Goal: Task Accomplishment & Management: Use online tool/utility

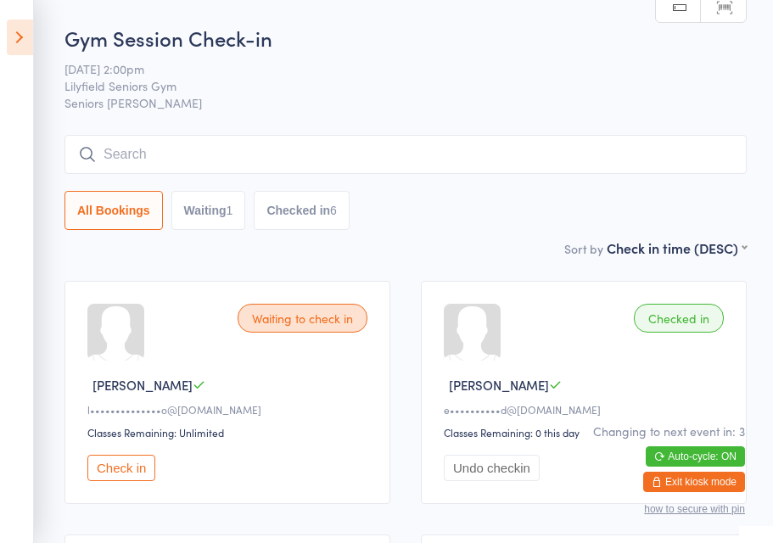
click at [20, 34] on icon at bounding box center [20, 38] width 26 height 36
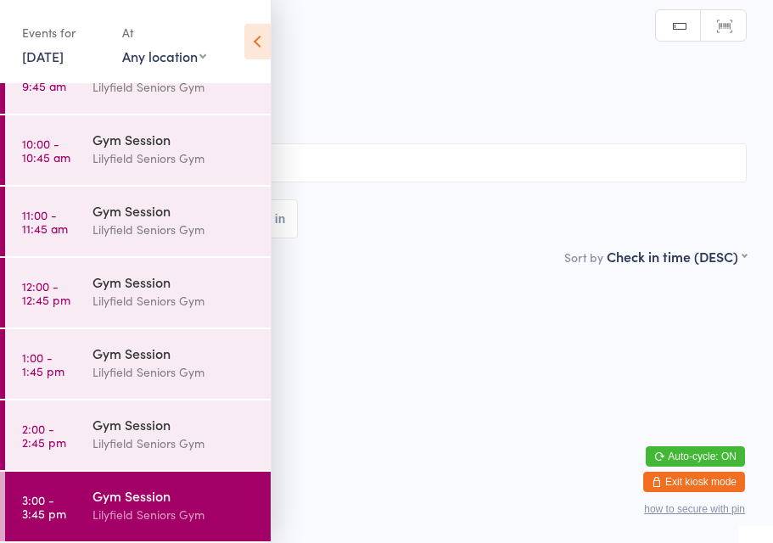
scroll to position [181, 0]
click at [150, 515] on div "Lilyfield Seniors Gym" at bounding box center [174, 515] width 164 height 20
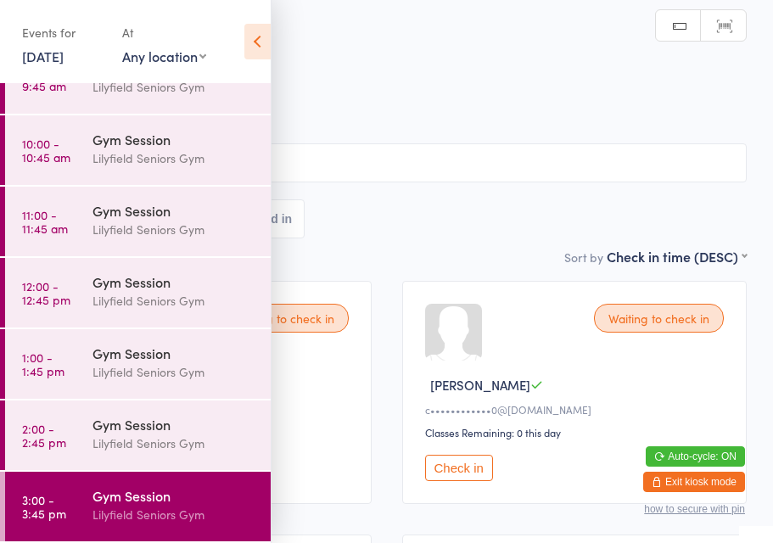
click at [421, 237] on div "All Bookings Waiting 8 Checked in" at bounding box center [386, 218] width 720 height 39
click at [253, 42] on icon at bounding box center [257, 42] width 26 height 36
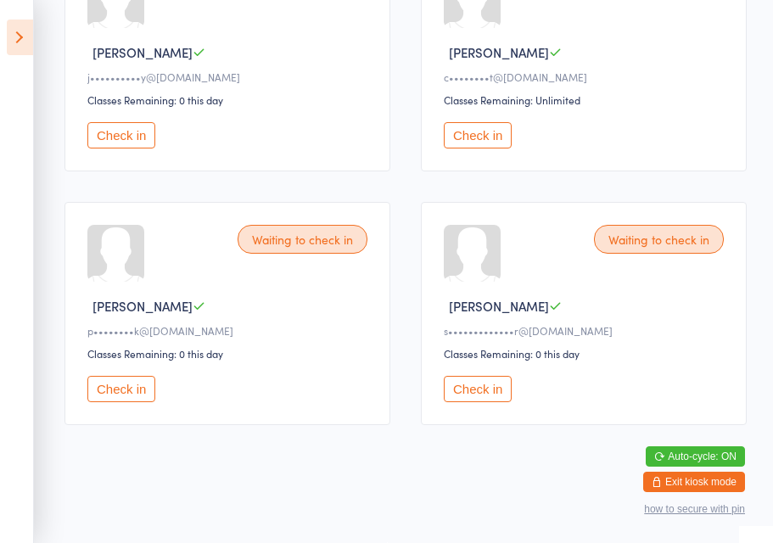
scroll to position [865, 0]
click at [126, 385] on button "Check in" at bounding box center [121, 389] width 68 height 26
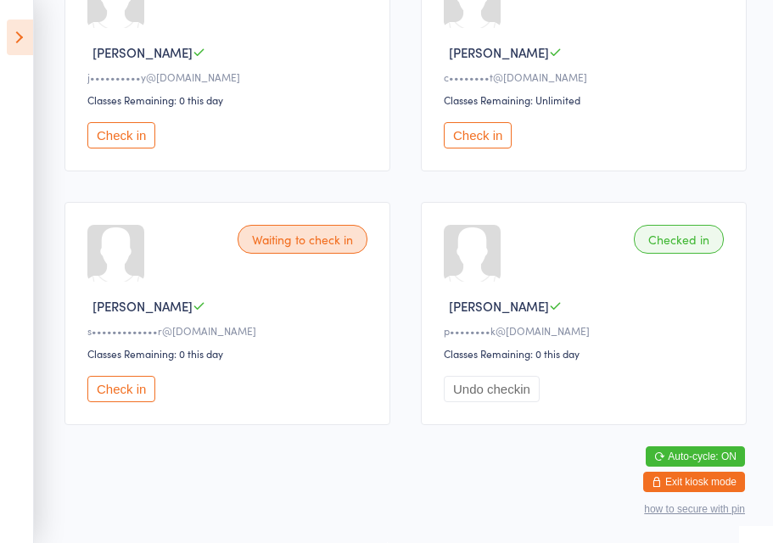
click at [126, 128] on button "Check in" at bounding box center [121, 135] width 68 height 26
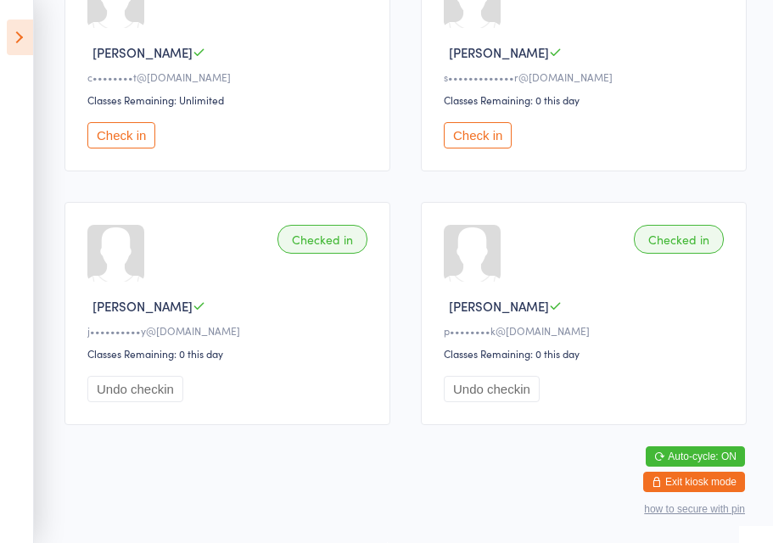
click at [17, 34] on icon at bounding box center [20, 38] width 26 height 36
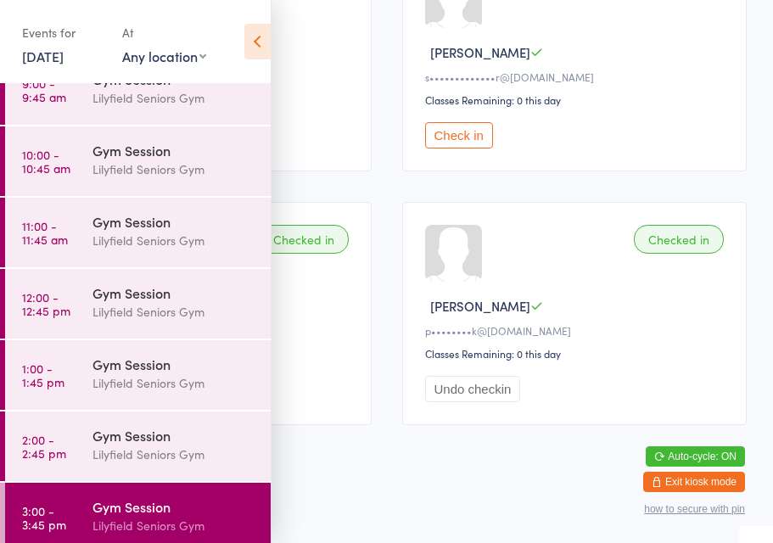
click at [175, 505] on div "Gym Session" at bounding box center [174, 506] width 164 height 19
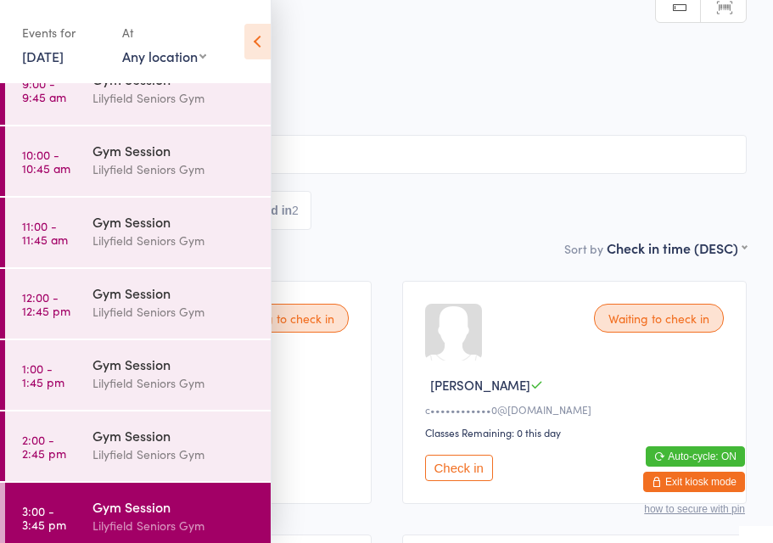
scroll to position [1, 0]
click at [260, 39] on icon at bounding box center [257, 42] width 26 height 36
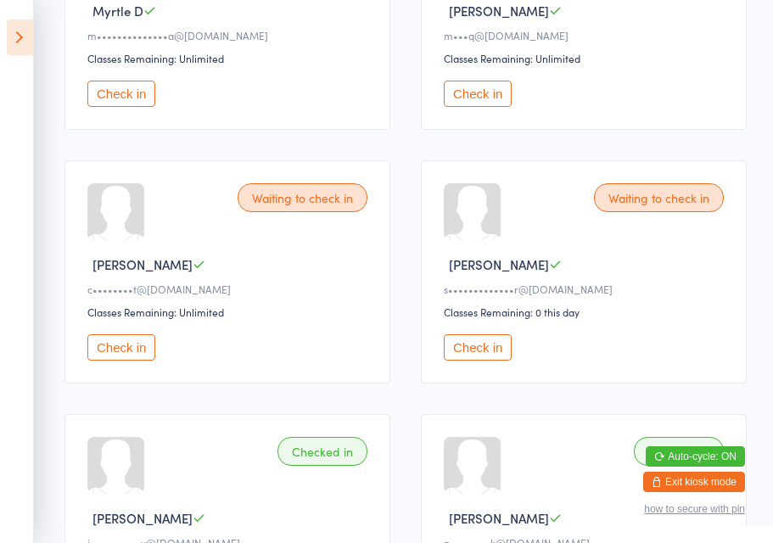
scroll to position [629, 0]
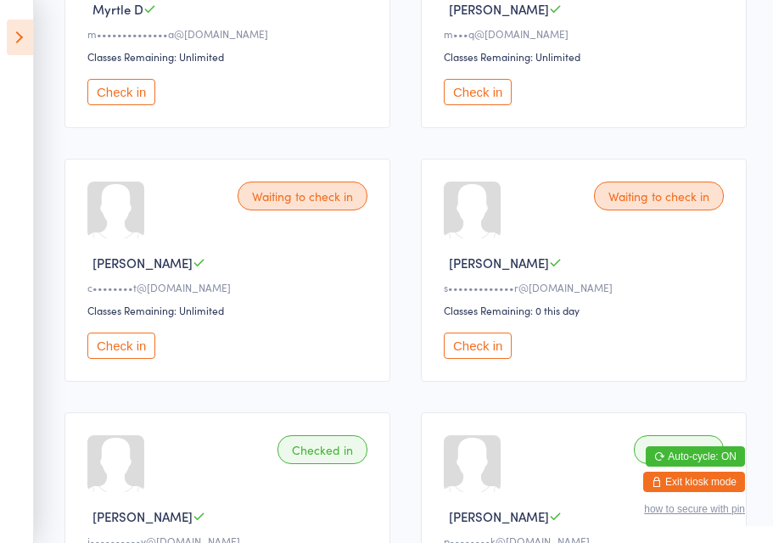
click at [125, 104] on button "Check in" at bounding box center [121, 92] width 68 height 26
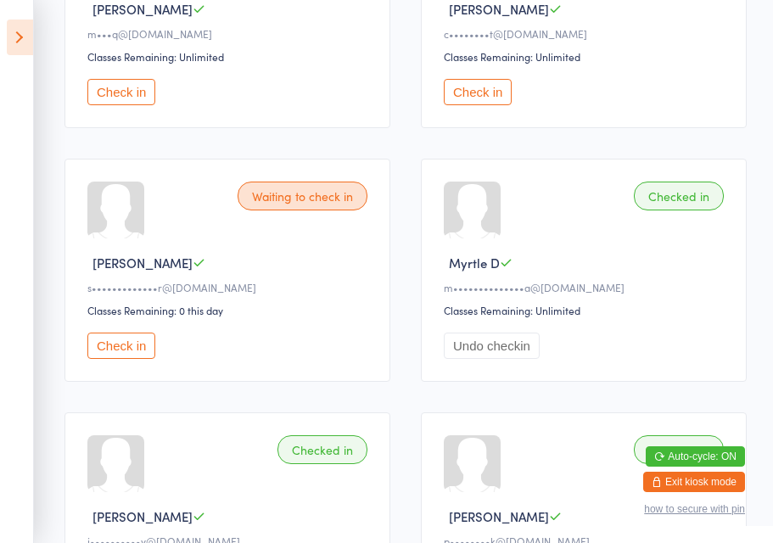
click at [594, 261] on div "Checked in Myrtle D m••••••••••••••a@gmail.com Classes Remaining: Unlimited Und…" at bounding box center [584, 270] width 326 height 223
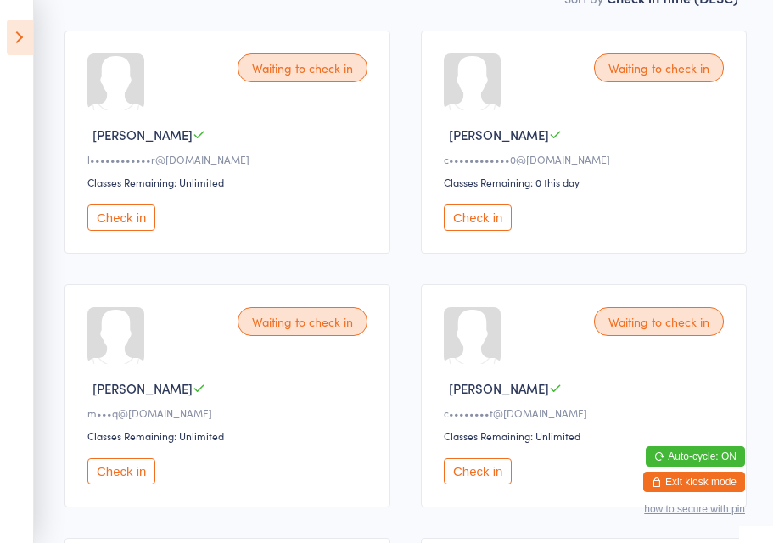
scroll to position [240, 0]
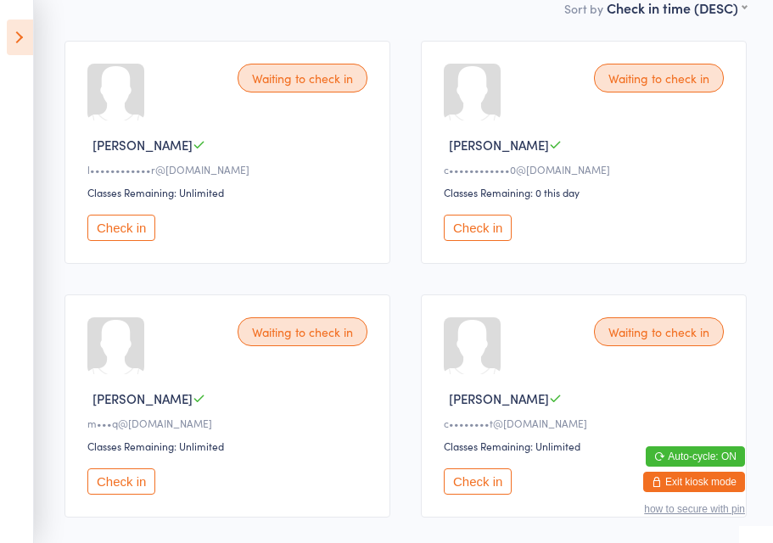
click at [496, 237] on button "Check in" at bounding box center [478, 228] width 68 height 26
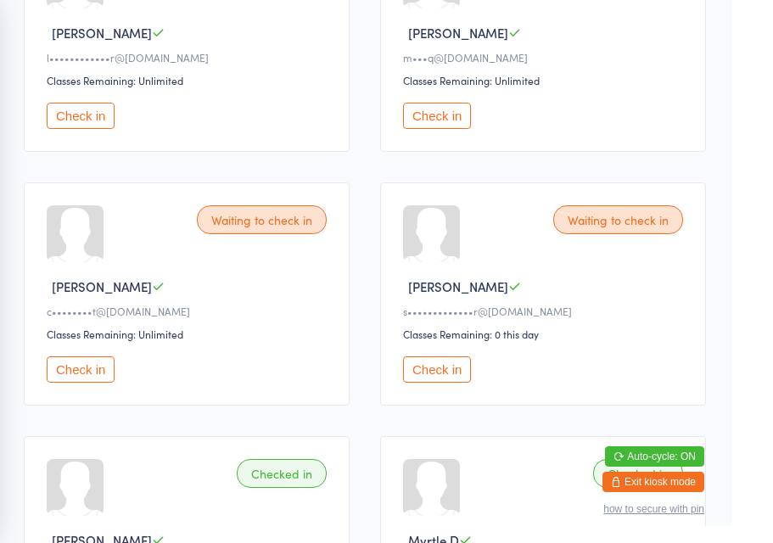
scroll to position [0, 0]
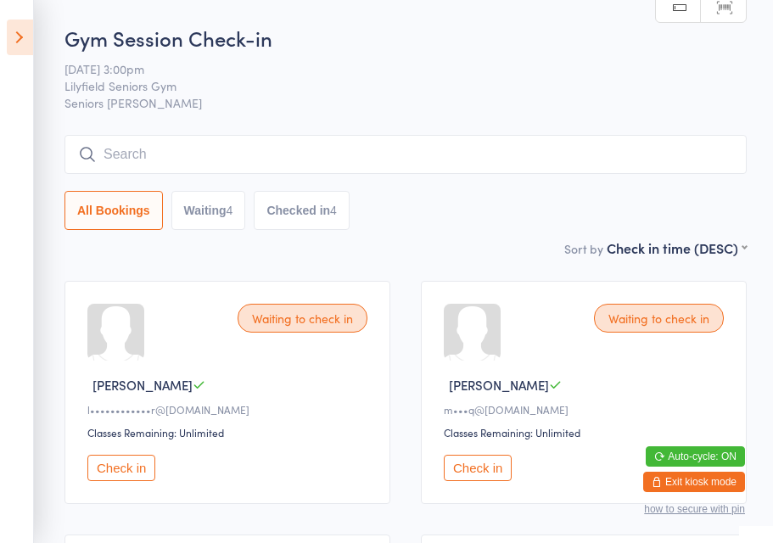
click at [134, 471] on button "Check in" at bounding box center [121, 468] width 68 height 26
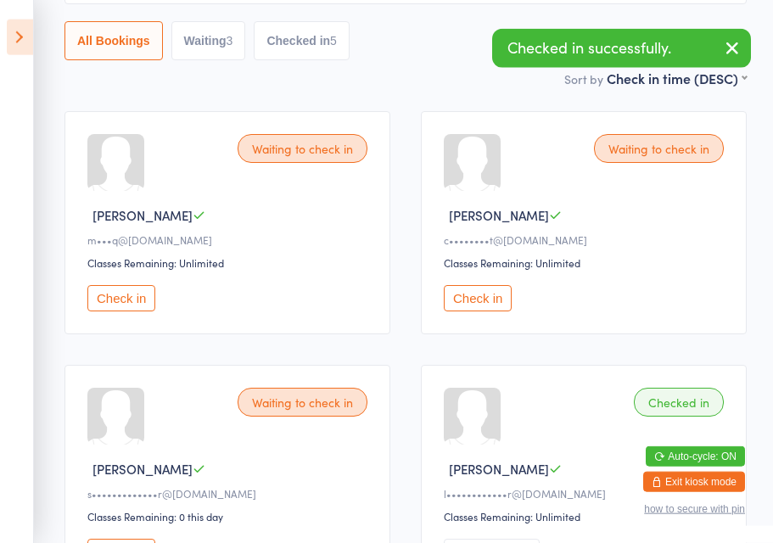
scroll to position [176, 0]
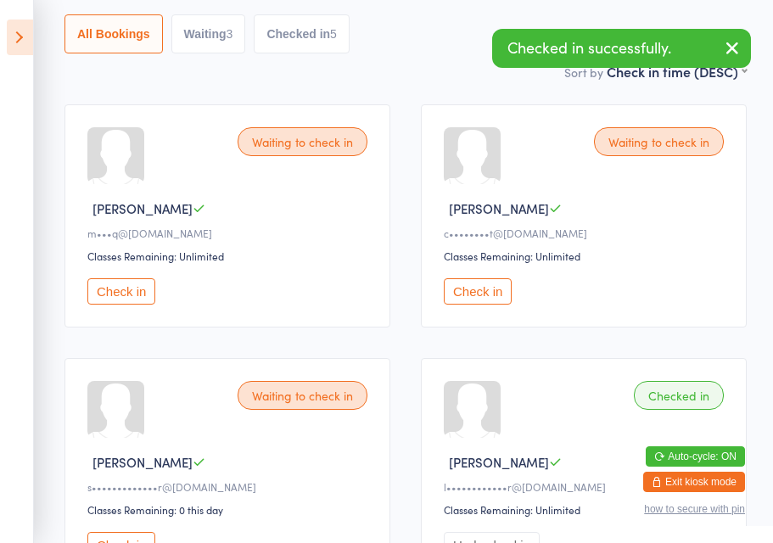
click at [106, 304] on button "Check in" at bounding box center [121, 291] width 68 height 26
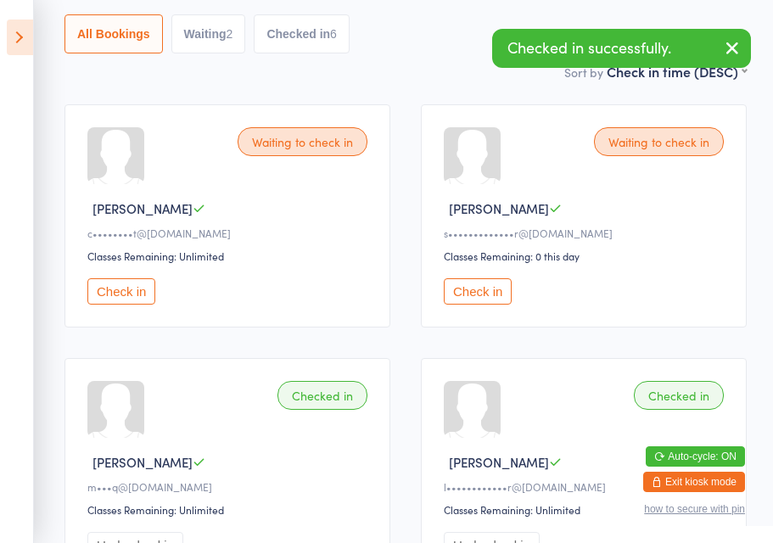
click at [120, 304] on button "Check in" at bounding box center [121, 291] width 68 height 26
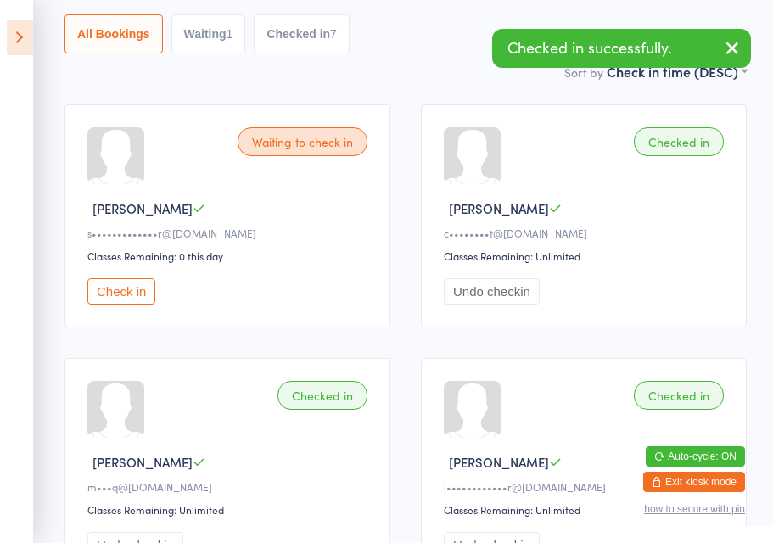
scroll to position [0, 0]
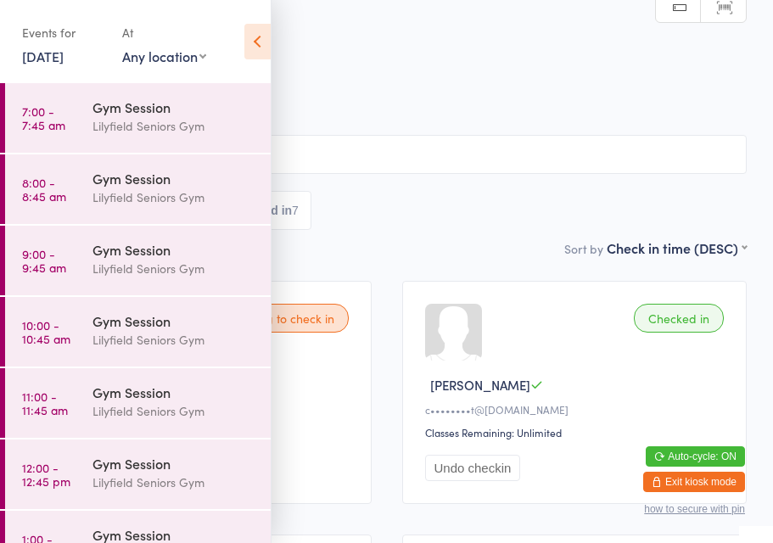
click at [264, 25] on icon at bounding box center [257, 42] width 26 height 36
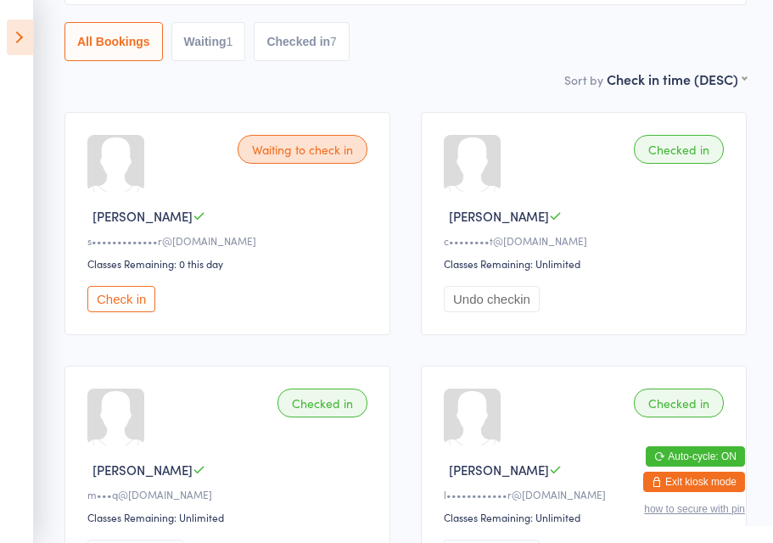
scroll to position [168, 0]
